Goal: Information Seeking & Learning: Learn about a topic

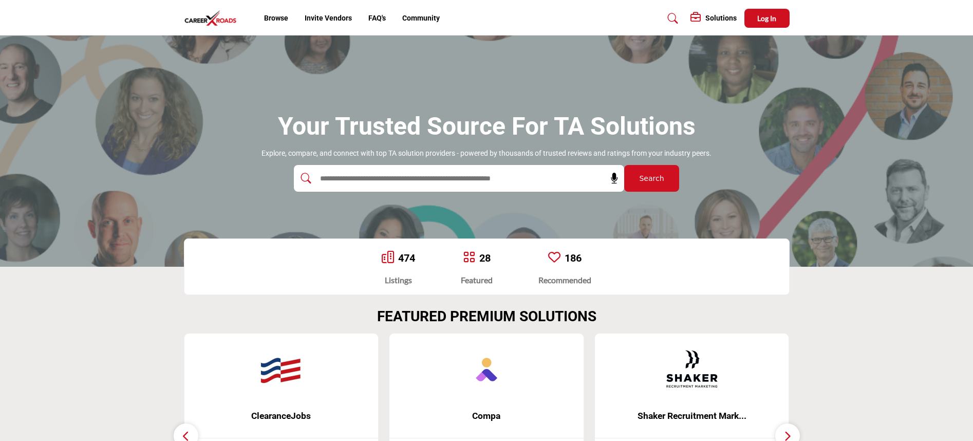
click at [379, 181] on input "text" at bounding box center [436, 178] width 245 height 15
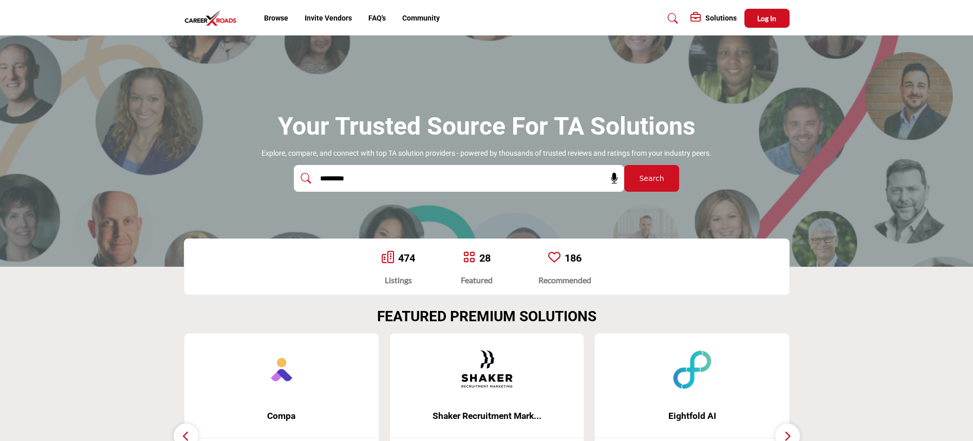
type input "*********"
click at [624, 165] on button "Search" at bounding box center [651, 178] width 55 height 27
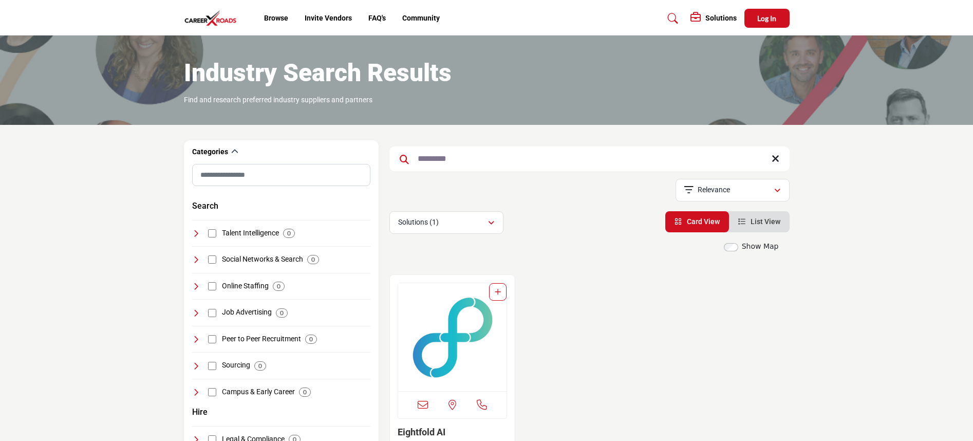
click at [466, 335] on img "Open Listing in new tab" at bounding box center [452, 337] width 109 height 108
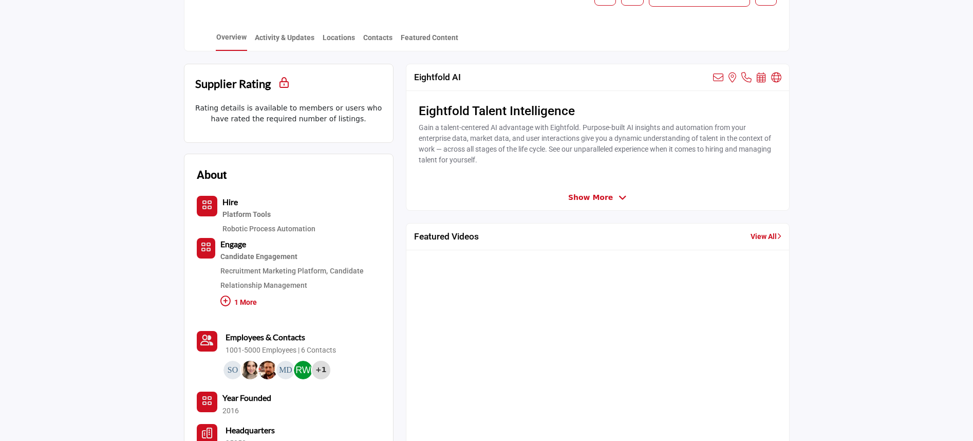
scroll to position [231, 0]
click at [619, 200] on icon at bounding box center [623, 198] width 8 height 9
click at [618, 198] on icon at bounding box center [622, 198] width 8 height 9
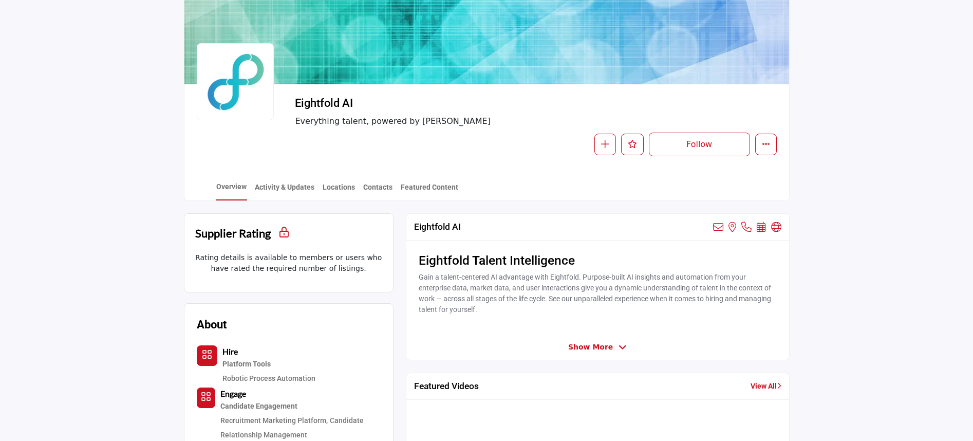
scroll to position [78, 0]
